Goal: Task Accomplishment & Management: Complete application form

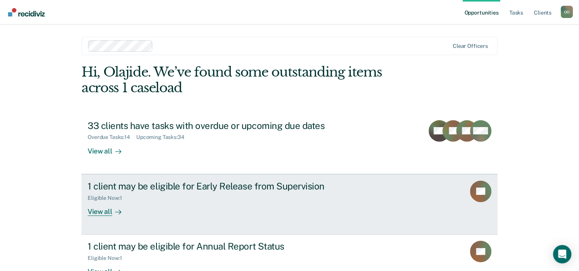
click at [110, 220] on link "1 client may be eligible for Early Release from Supervision Eligible Now : 1 Vi…" at bounding box center [290, 204] width 416 height 61
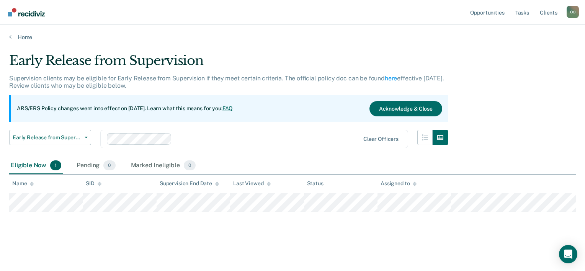
click at [20, 36] on link "Home" at bounding box center [292, 37] width 567 height 7
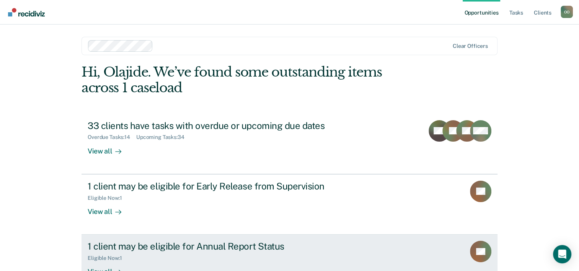
click at [150, 250] on div "1 client may be eligible for Annual Report Status" at bounding box center [222, 246] width 269 height 11
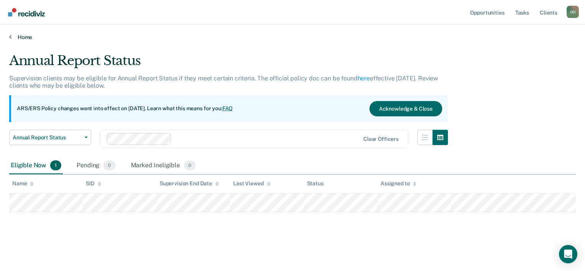
click at [18, 36] on link "Home" at bounding box center [292, 37] width 567 height 7
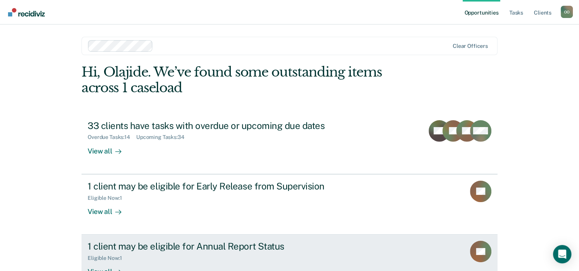
click at [278, 248] on div "1 client may be eligible for Annual Report Status" at bounding box center [222, 246] width 269 height 11
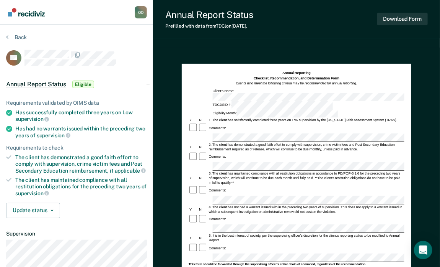
click at [361, 171] on div "3. The client has maintained compliance with all restitution obligations in acc…" at bounding box center [306, 178] width 196 height 14
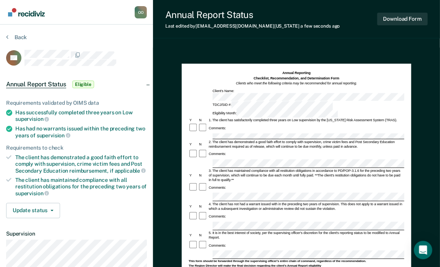
click at [355, 168] on div "3. The client has maintained compliance with all restitution obligations in acc…" at bounding box center [306, 175] width 196 height 14
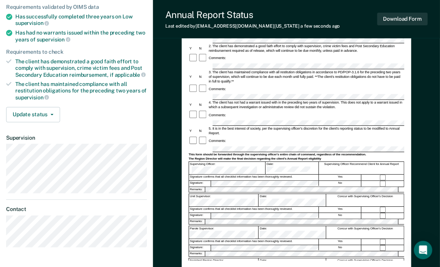
scroll to position [96, 0]
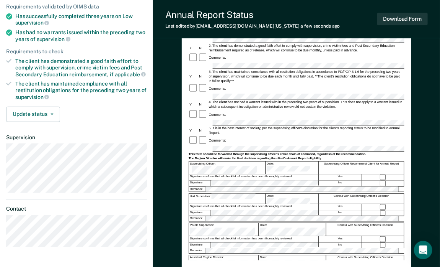
click at [338, 174] on div "Yes" at bounding box center [340, 177] width 43 height 6
click at [339, 193] on div "Concur with Supervising Officer's Decision" at bounding box center [361, 198] width 85 height 10
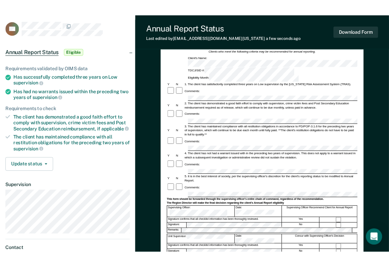
scroll to position [0, 0]
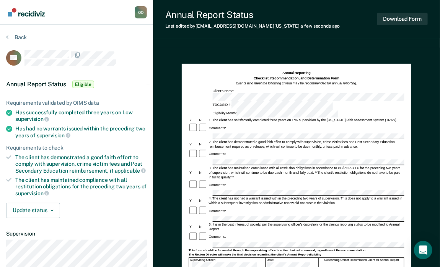
click at [367, 75] on div "Annual Reporting Checklist, Recommendation, and Determination Form Clients who …" at bounding box center [297, 78] width 216 height 16
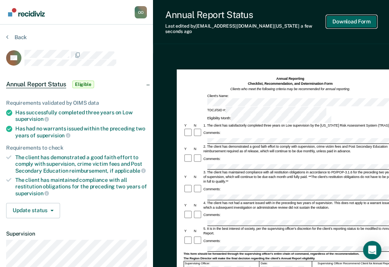
click at [343, 19] on button "Download Form" at bounding box center [352, 21] width 51 height 13
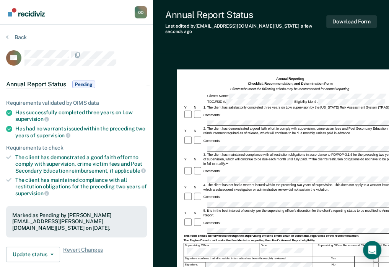
click at [12, 37] on button "Back" at bounding box center [16, 37] width 21 height 7
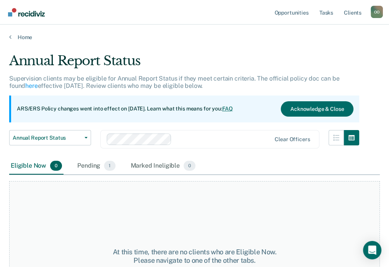
scroll to position [64, 0]
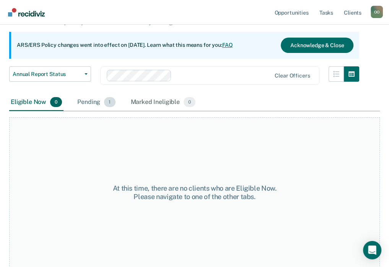
click at [94, 100] on div "Pending 1" at bounding box center [96, 102] width 41 height 17
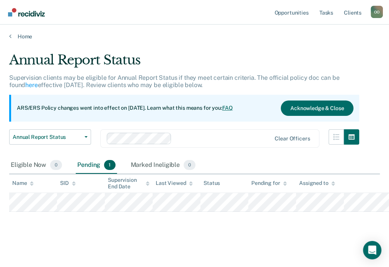
scroll to position [0, 0]
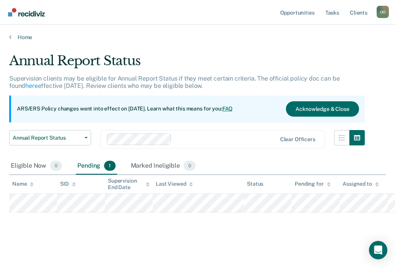
click at [20, 36] on link "Home" at bounding box center [197, 37] width 377 height 7
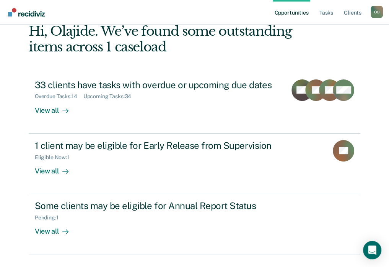
scroll to position [41, 0]
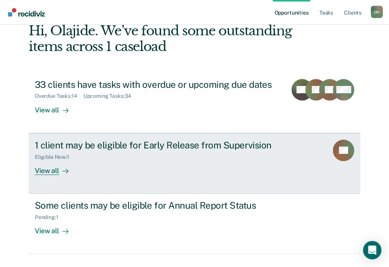
click at [59, 163] on div "View all" at bounding box center [56, 167] width 43 height 15
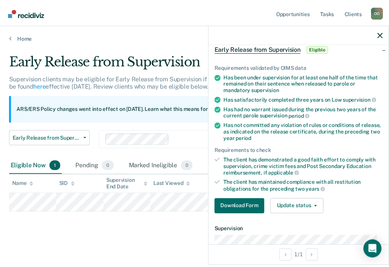
scroll to position [43, 0]
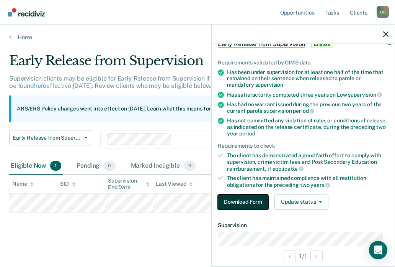
click at [243, 196] on button "Download Form" at bounding box center [243, 201] width 51 height 15
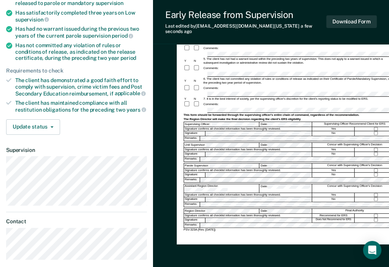
scroll to position [126, 0]
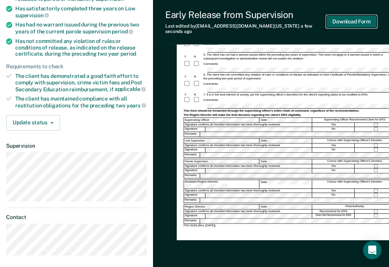
click at [349, 16] on button "Download Form" at bounding box center [352, 21] width 51 height 13
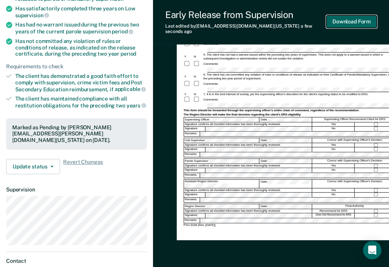
click at [353, 19] on button "Download Form" at bounding box center [352, 21] width 51 height 13
